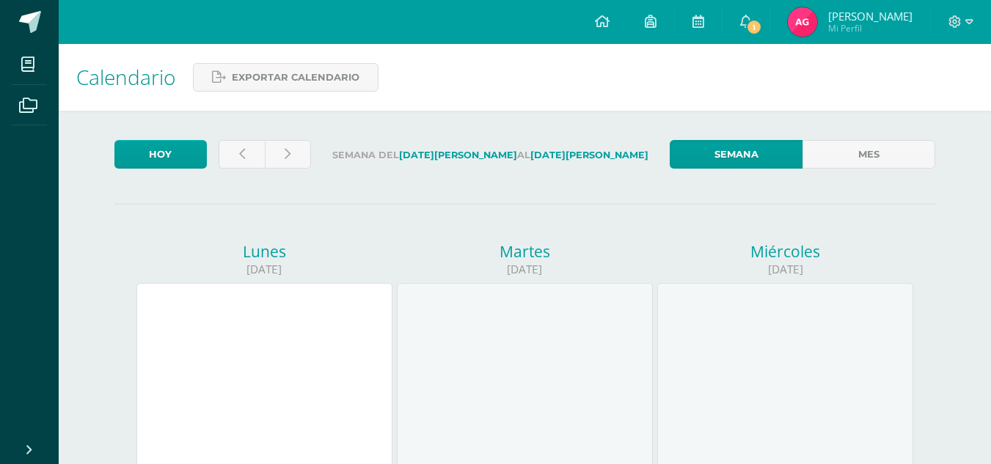
click at [813, 35] on span "Allysson Azucely Mi Perfil" at bounding box center [850, 21] width 131 height 29
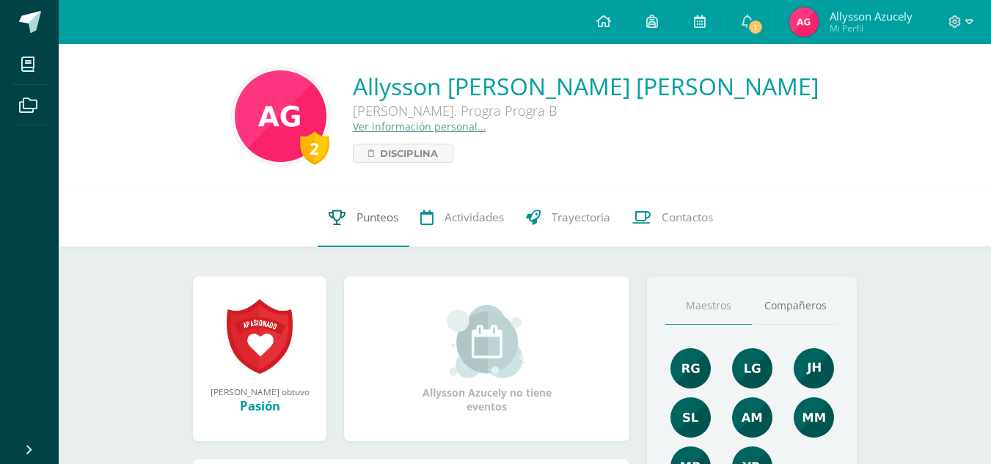
click at [340, 210] on icon at bounding box center [337, 217] width 17 height 15
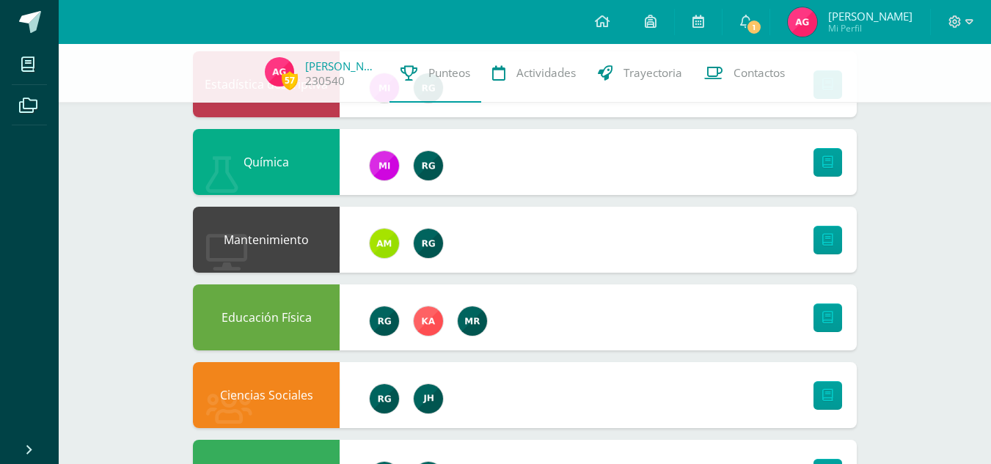
scroll to position [1078, 0]
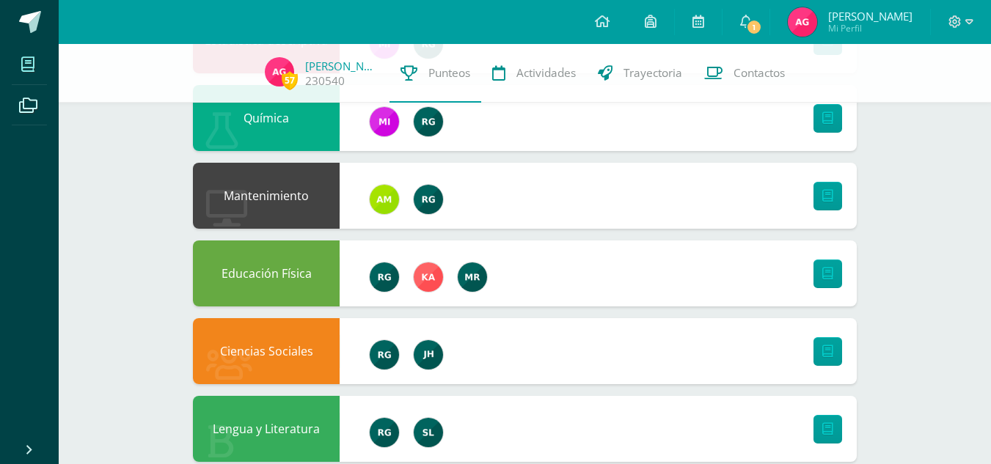
click at [18, 61] on span at bounding box center [28, 64] width 33 height 33
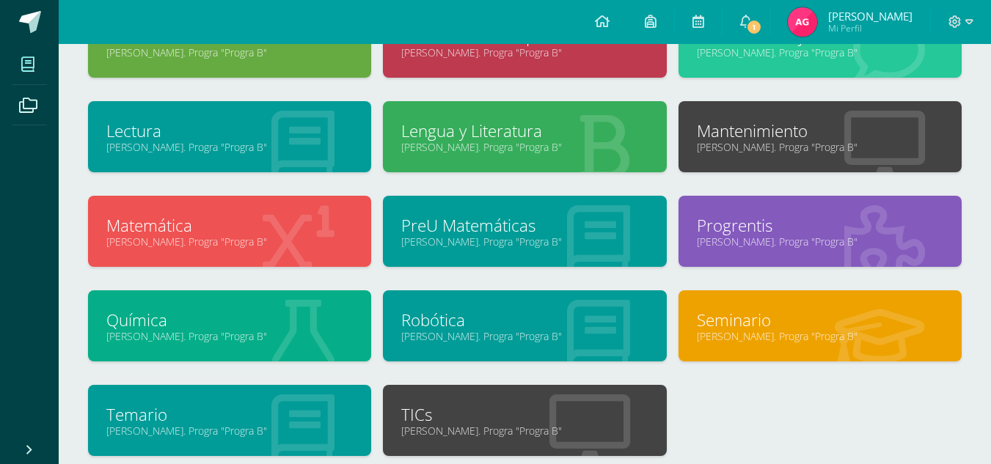
scroll to position [618, 0]
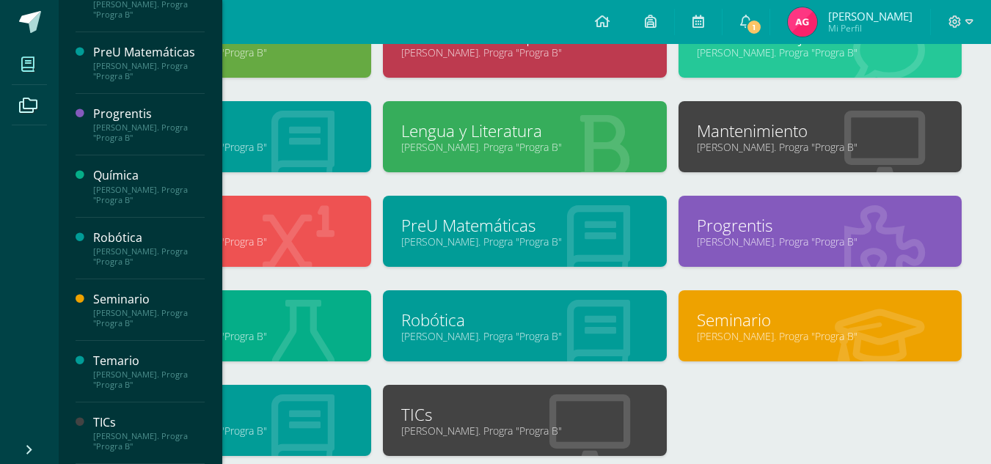
click at [253, 318] on link "Química" at bounding box center [229, 320] width 246 height 23
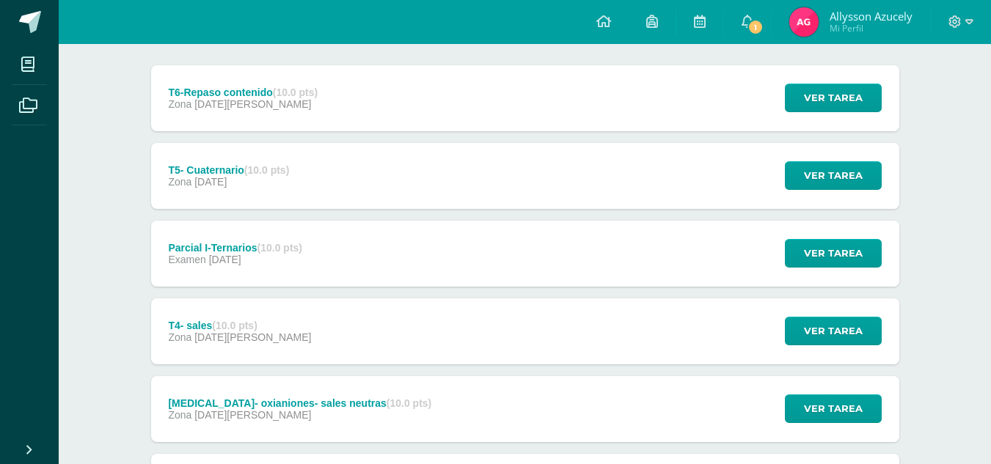
scroll to position [181, 0]
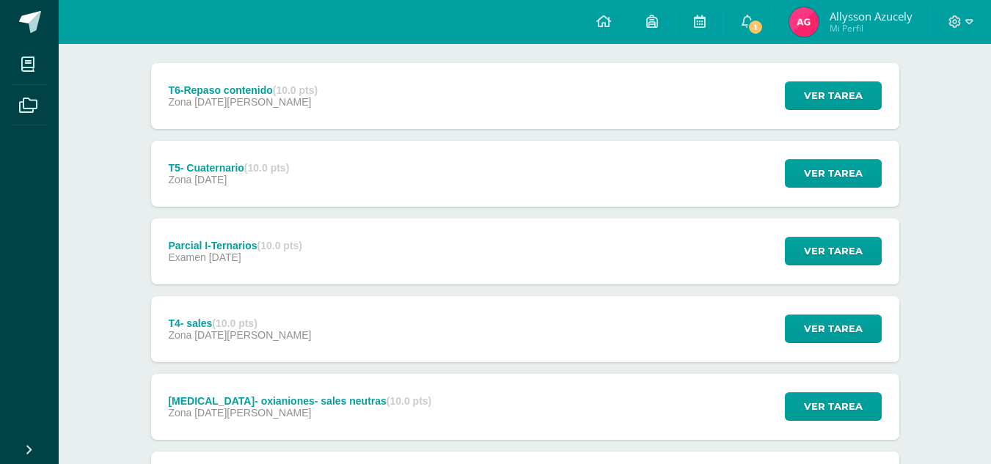
click at [164, 248] on div "Parcial I-Ternarios (10.0 pts) Examen [DATE]" at bounding box center [235, 252] width 169 height 66
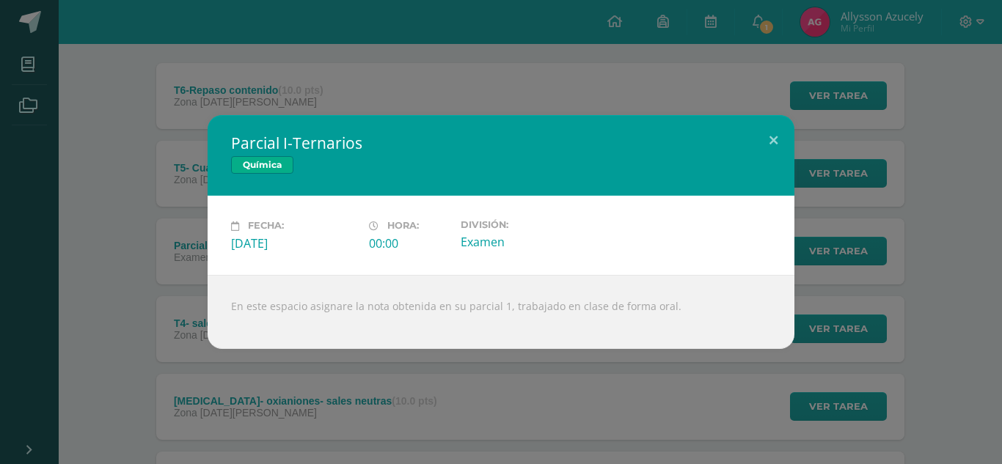
click at [179, 232] on div "Parcial I-Ternarios Química Fecha: [DATE][PERSON_NAME]: 00:00 División: Examen" at bounding box center [501, 231] width 990 height 233
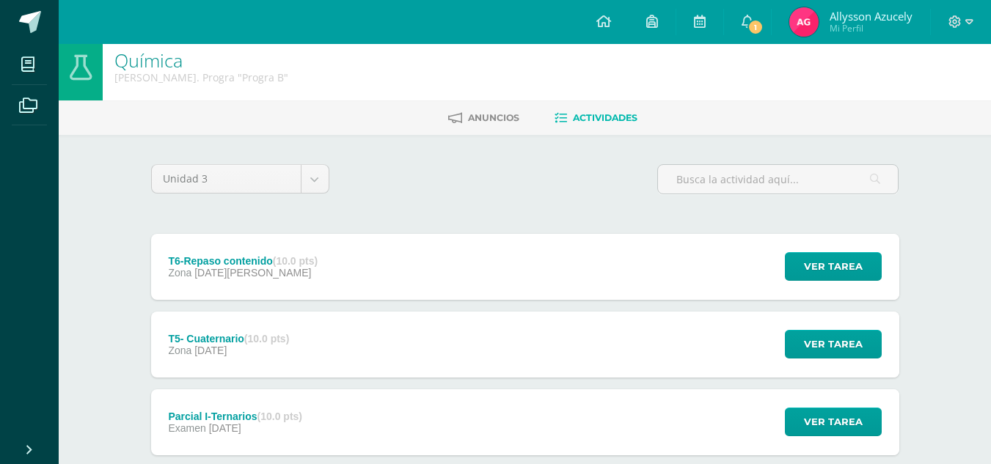
scroll to position [0, 0]
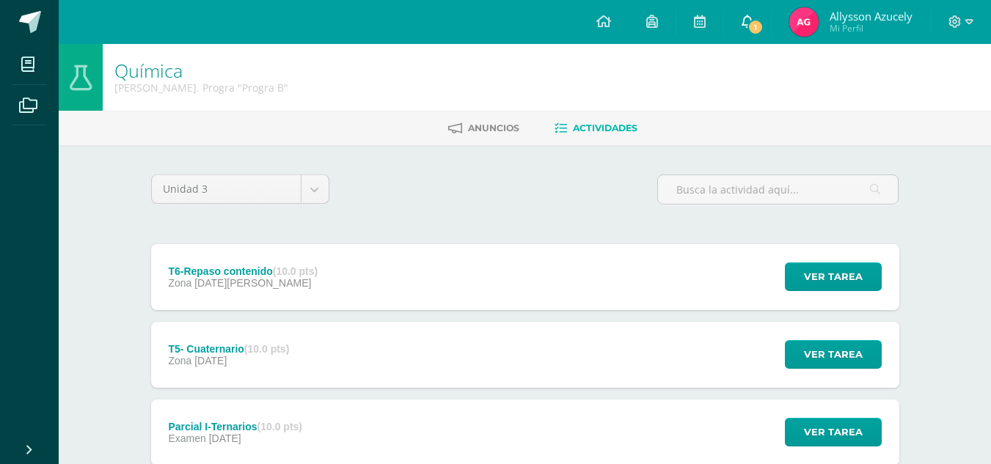
click at [741, 35] on link "1" at bounding box center [747, 22] width 47 height 44
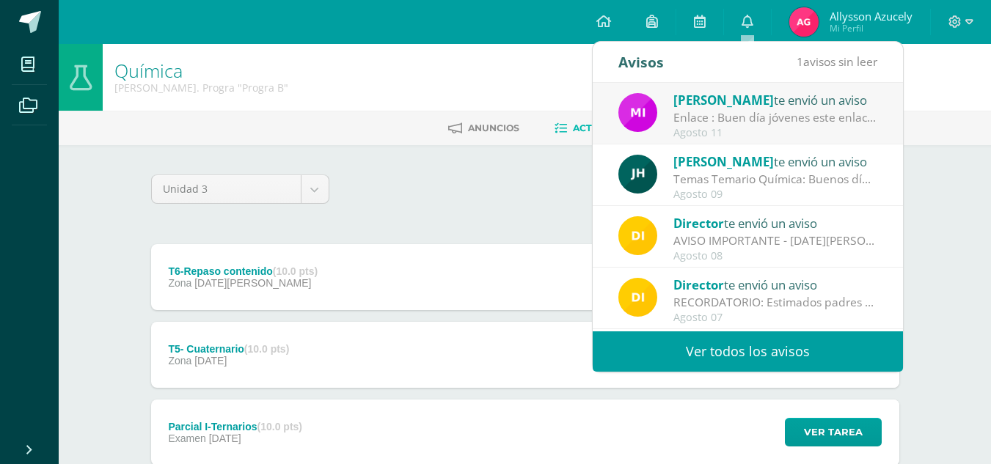
click at [732, 120] on div "Enlace : Buen día jóvenes este enlace usáremos de forma general en todas las cl…" at bounding box center [775, 117] width 204 height 17
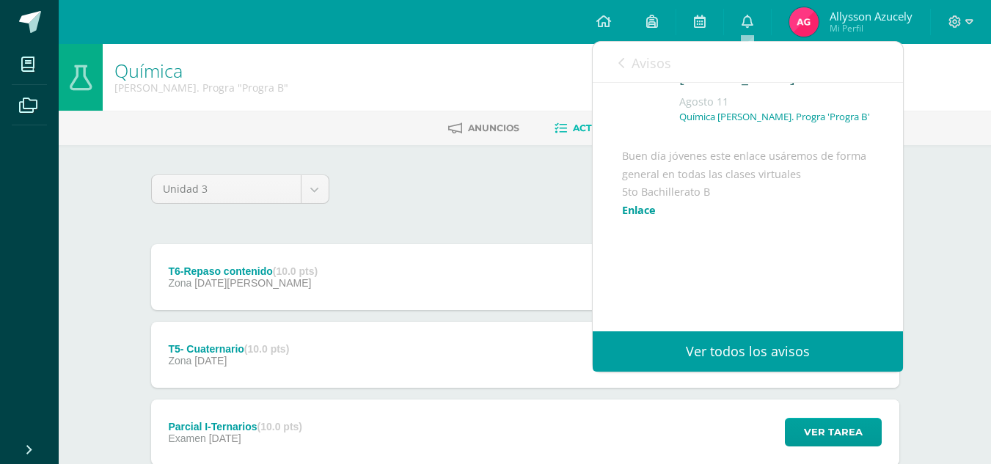
scroll to position [115, 0]
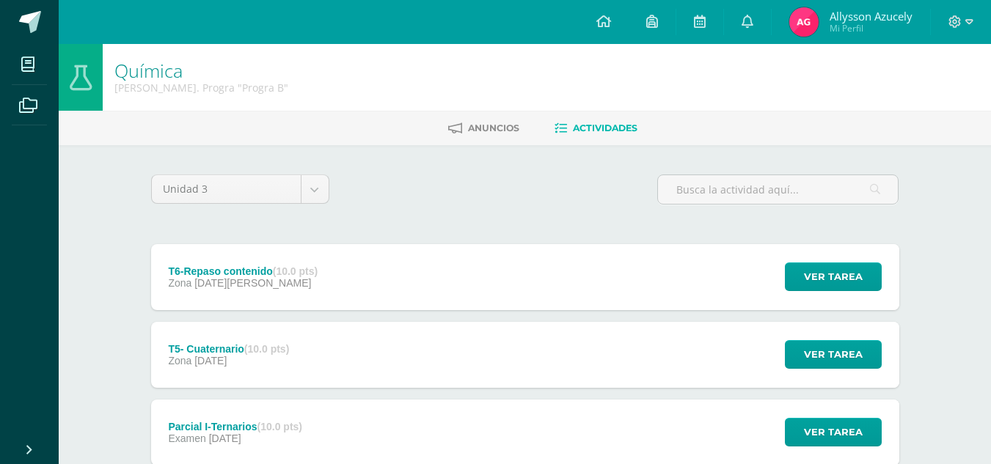
click at [427, 205] on div "Unidad 3 Unidad 1 Unidad 2 Unidad 3 Unidad 4" at bounding box center [525, 196] width 760 height 42
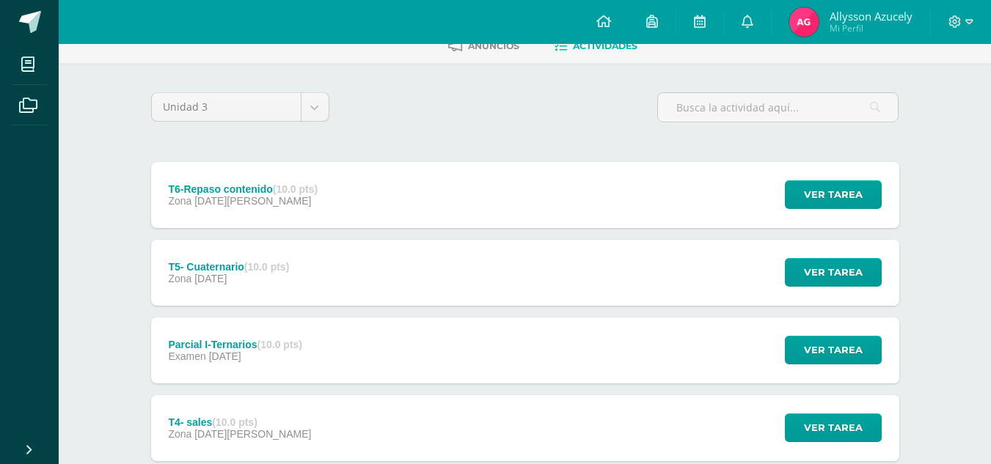
scroll to position [81, 0]
